Goal: Answer question/provide support

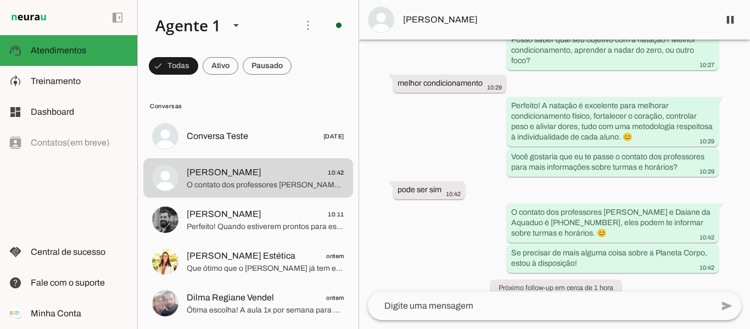
scroll to position [295, 0]
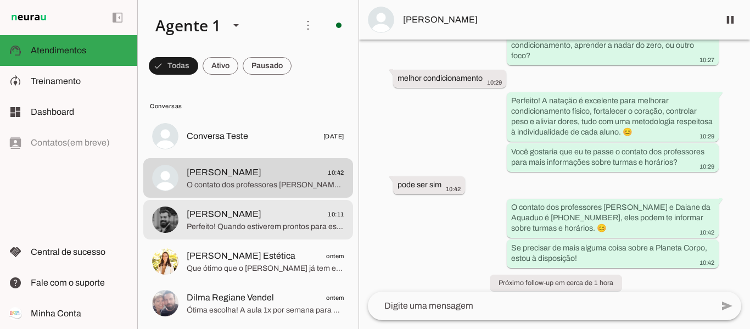
click at [255, 229] on span "Perfeito! Quando estiverem prontos para essa experiência, estaremos aqui para r…" at bounding box center [266, 226] width 158 height 11
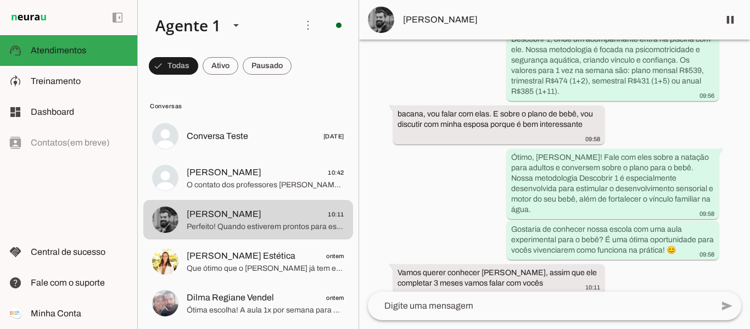
scroll to position [522, 0]
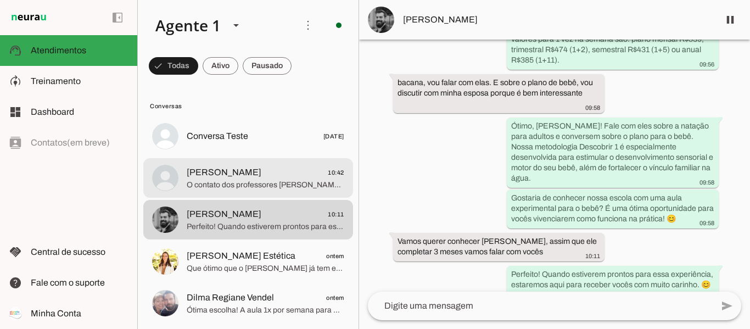
click at [231, 180] on span "O contato dos professores [PERSON_NAME] e Daiane da Aquaduo é [PHONE_NUMBER], e…" at bounding box center [266, 185] width 158 height 11
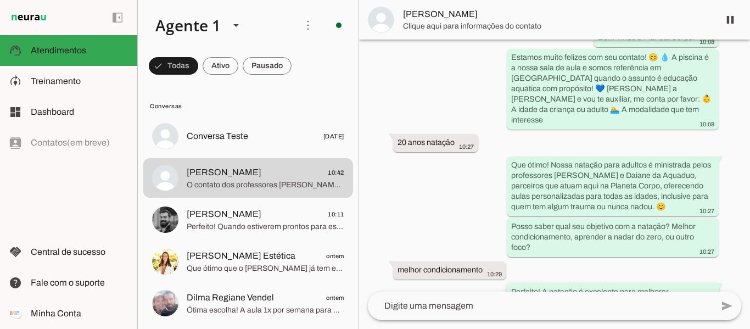
scroll to position [295, 0]
